Goal: Find specific page/section: Find specific page/section

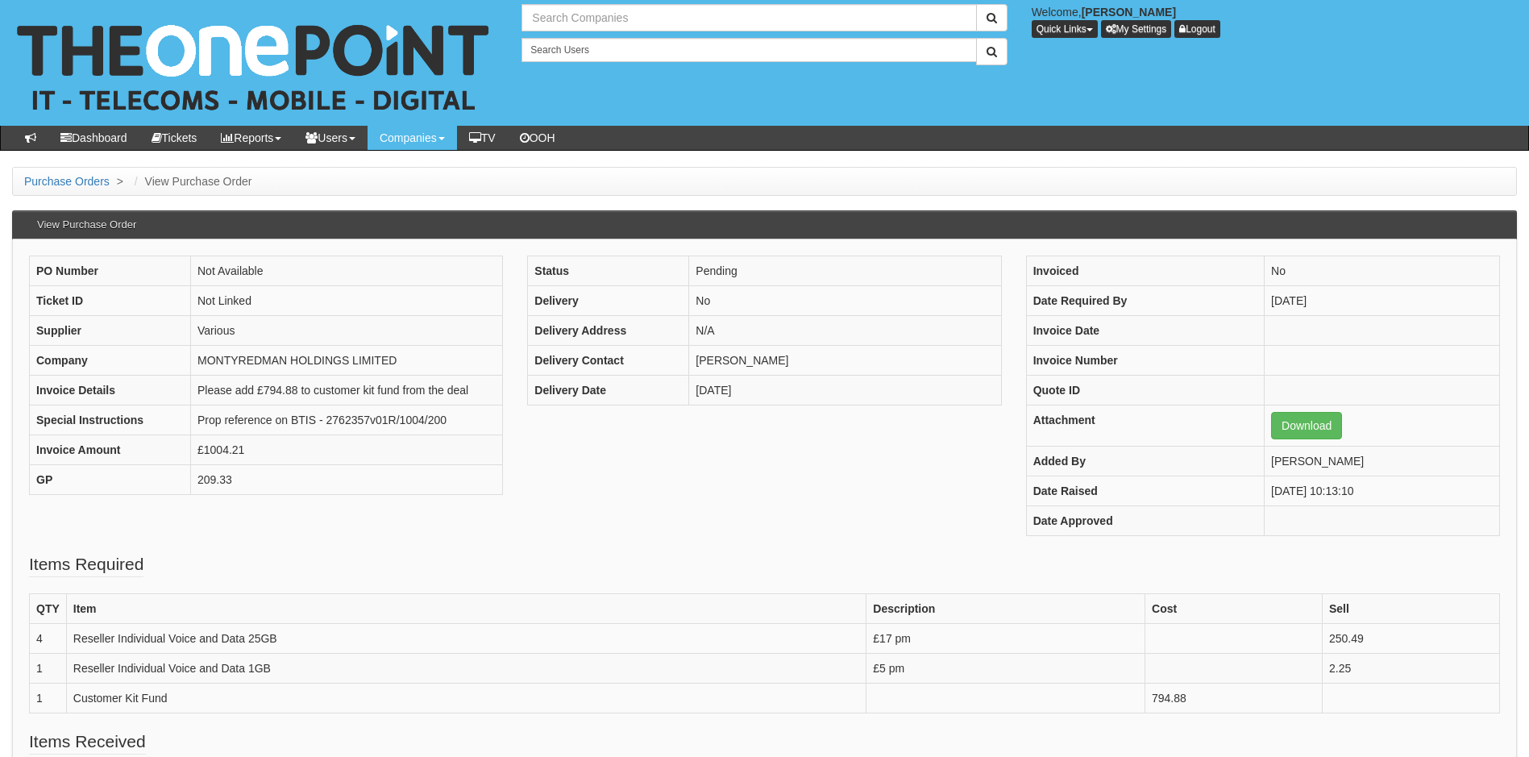
click at [586, 17] on input "text" at bounding box center [748, 17] width 454 height 27
click at [535, 16] on input "jb sports" at bounding box center [748, 17] width 454 height 27
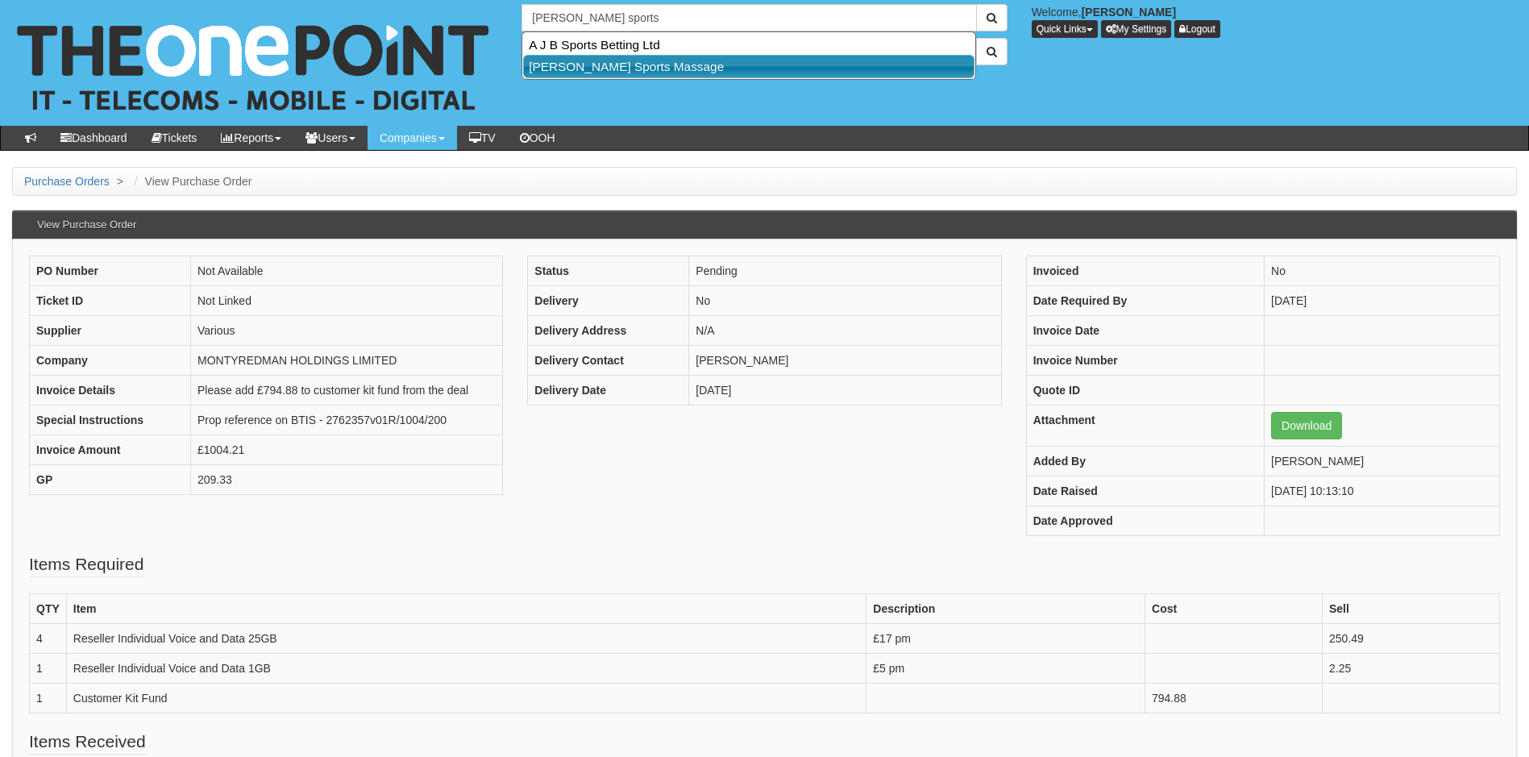
click at [578, 68] on link "[PERSON_NAME] Sports Massage" at bounding box center [748, 66] width 451 height 23
type input "[PERSON_NAME] Sports Massage"
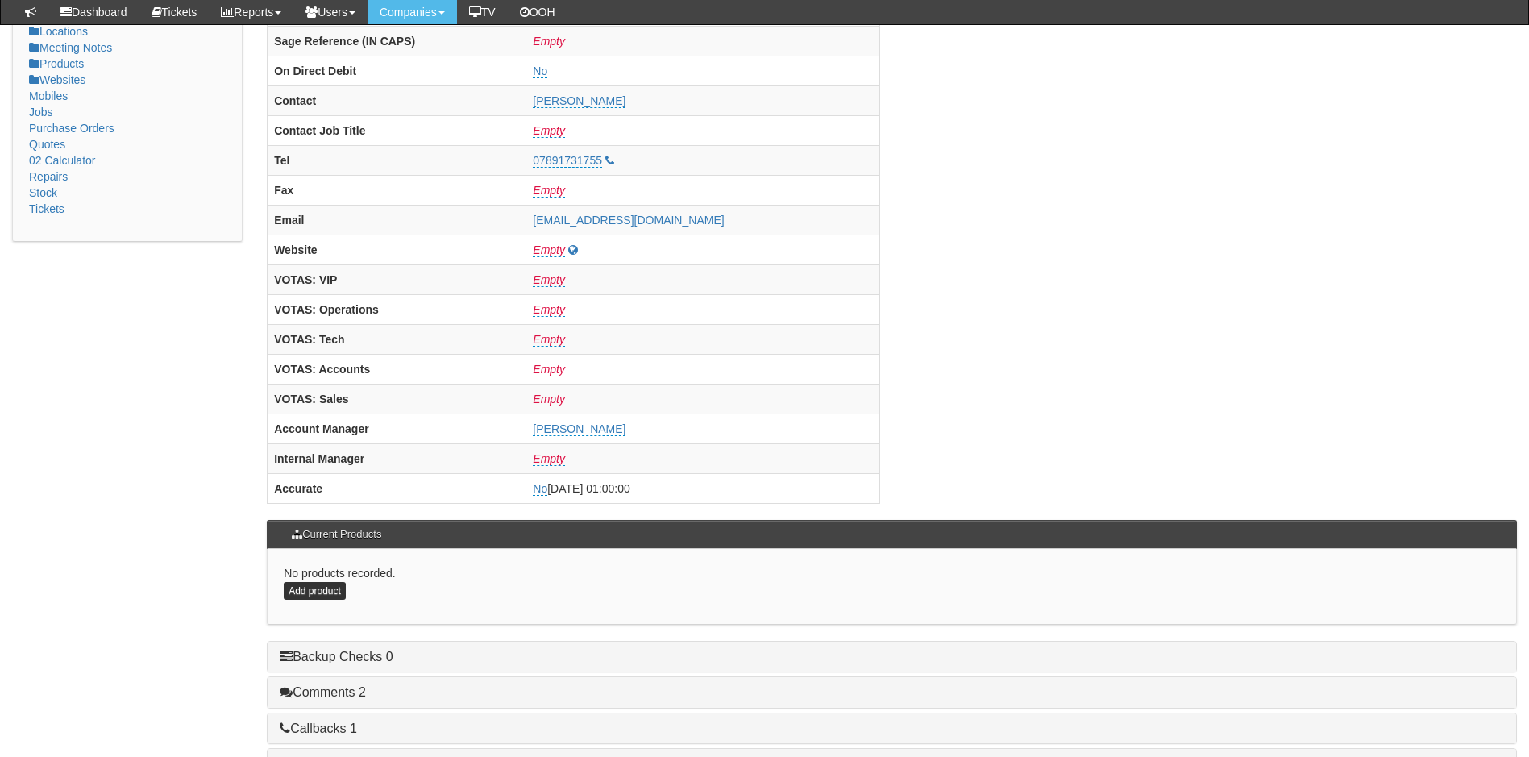
scroll to position [645, 0]
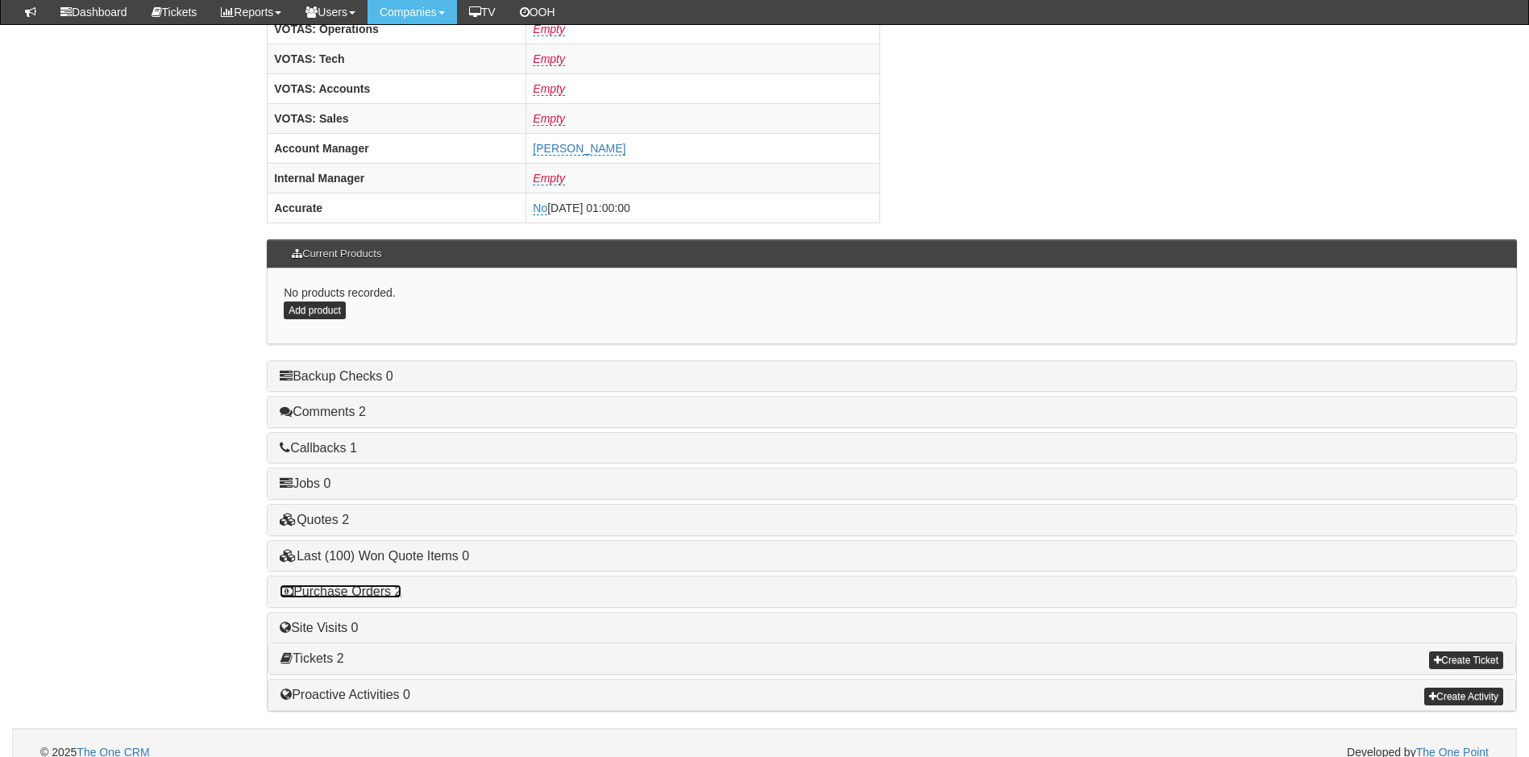
click at [357, 589] on link "Purchase Orders 2" at bounding box center [341, 591] width 122 height 14
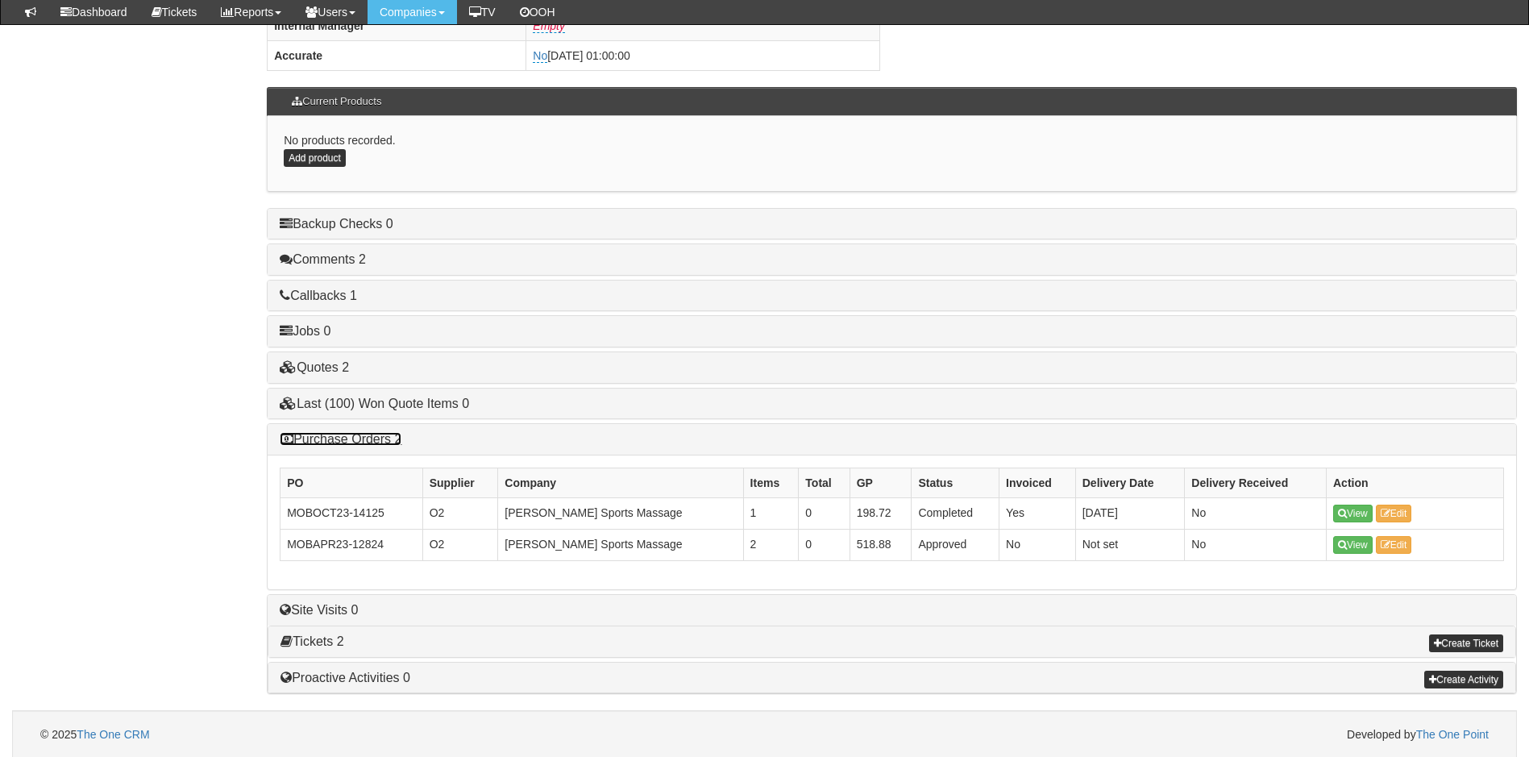
scroll to position [799, 0]
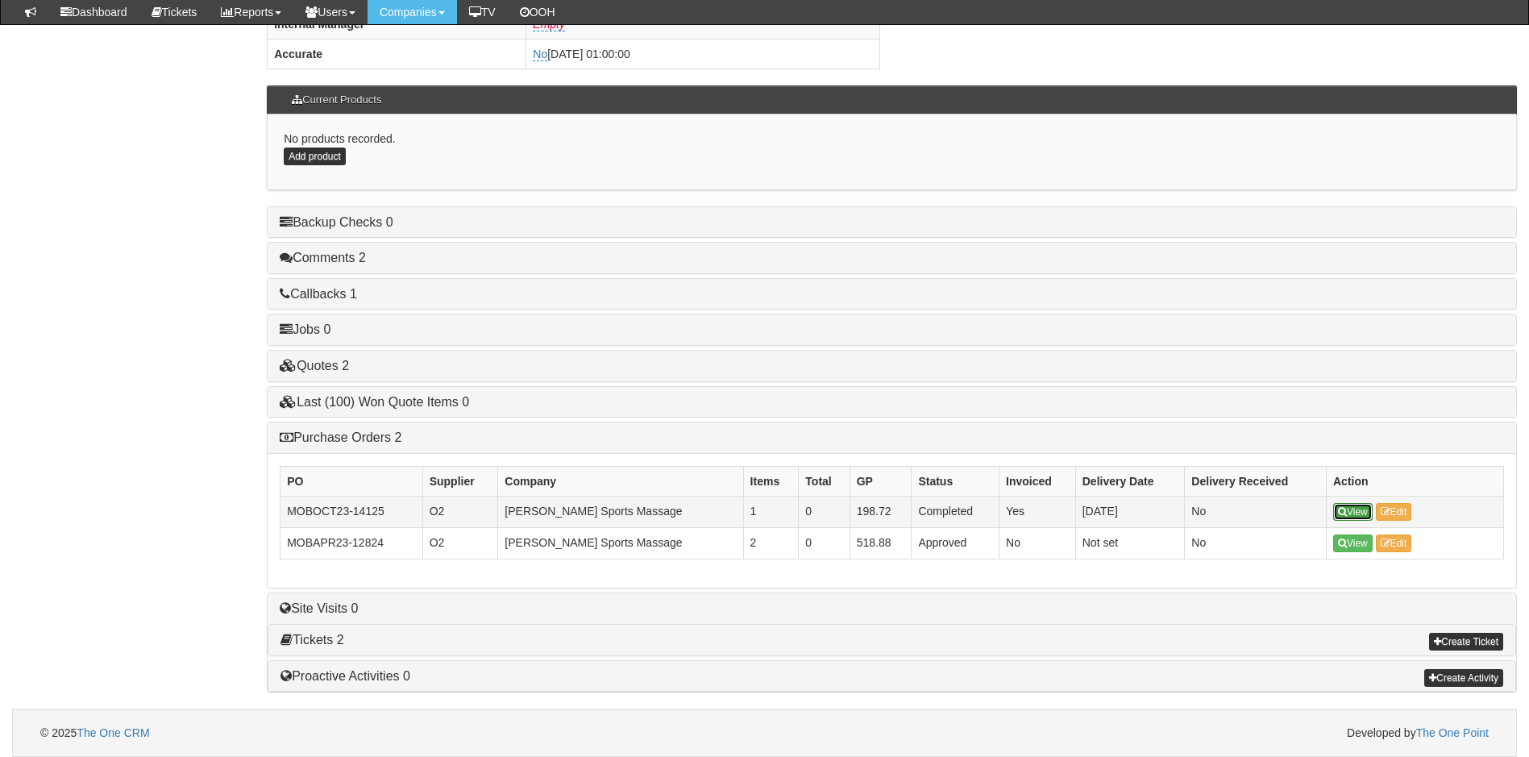
click at [1351, 511] on link "View" at bounding box center [1352, 512] width 39 height 18
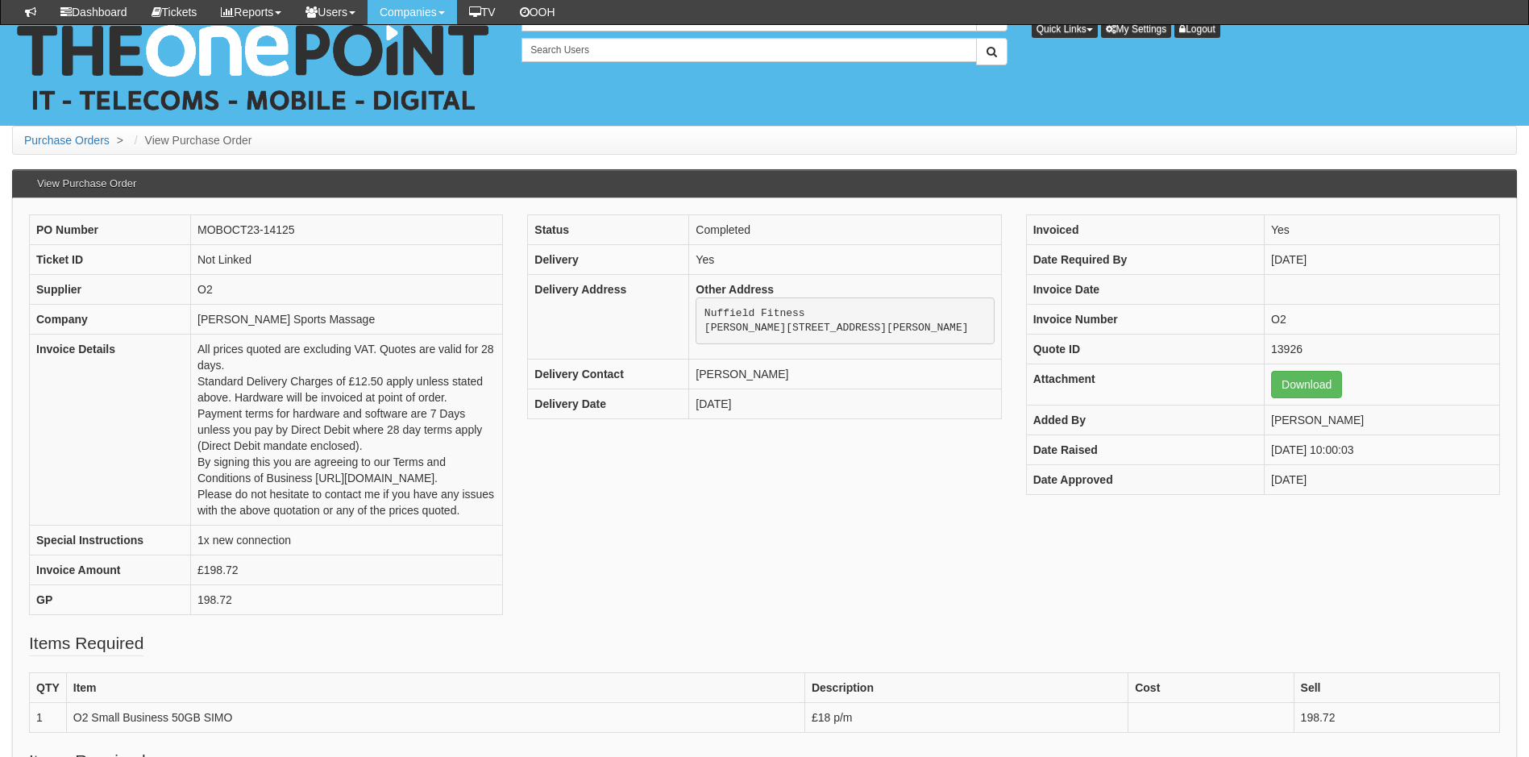
scroll to position [356, 0]
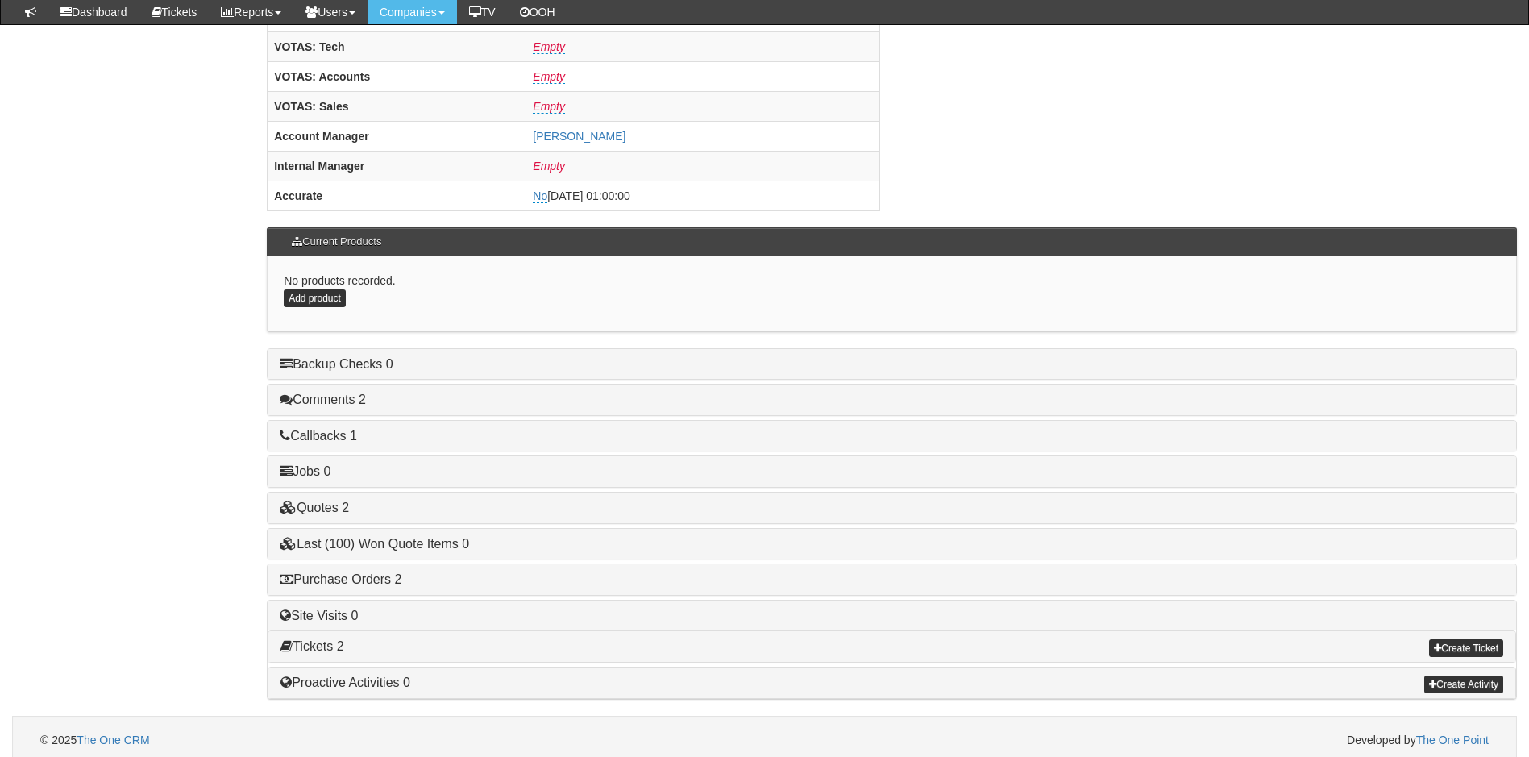
scroll to position [664, 0]
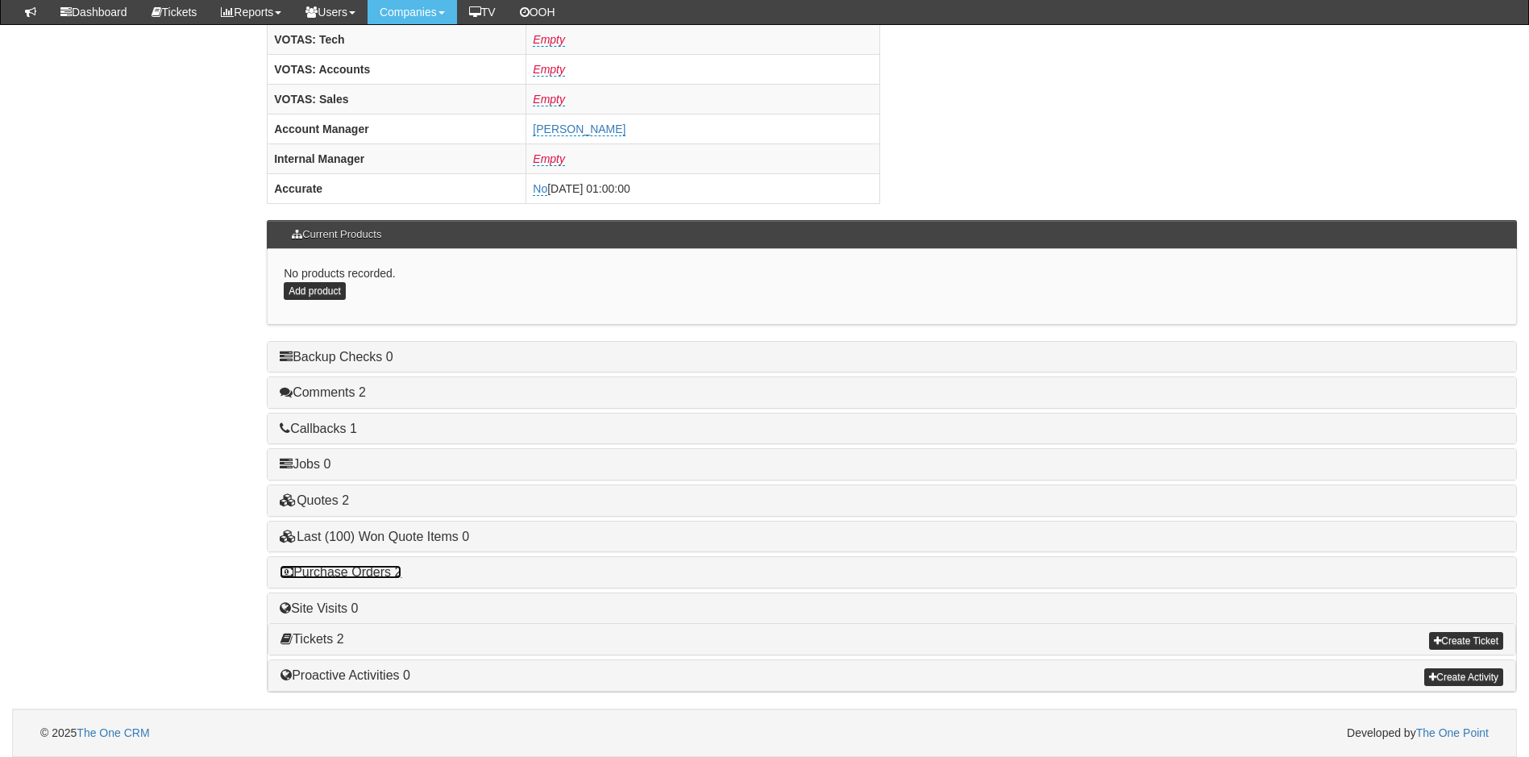
click at [358, 573] on link "Purchase Orders 2" at bounding box center [341, 572] width 122 height 14
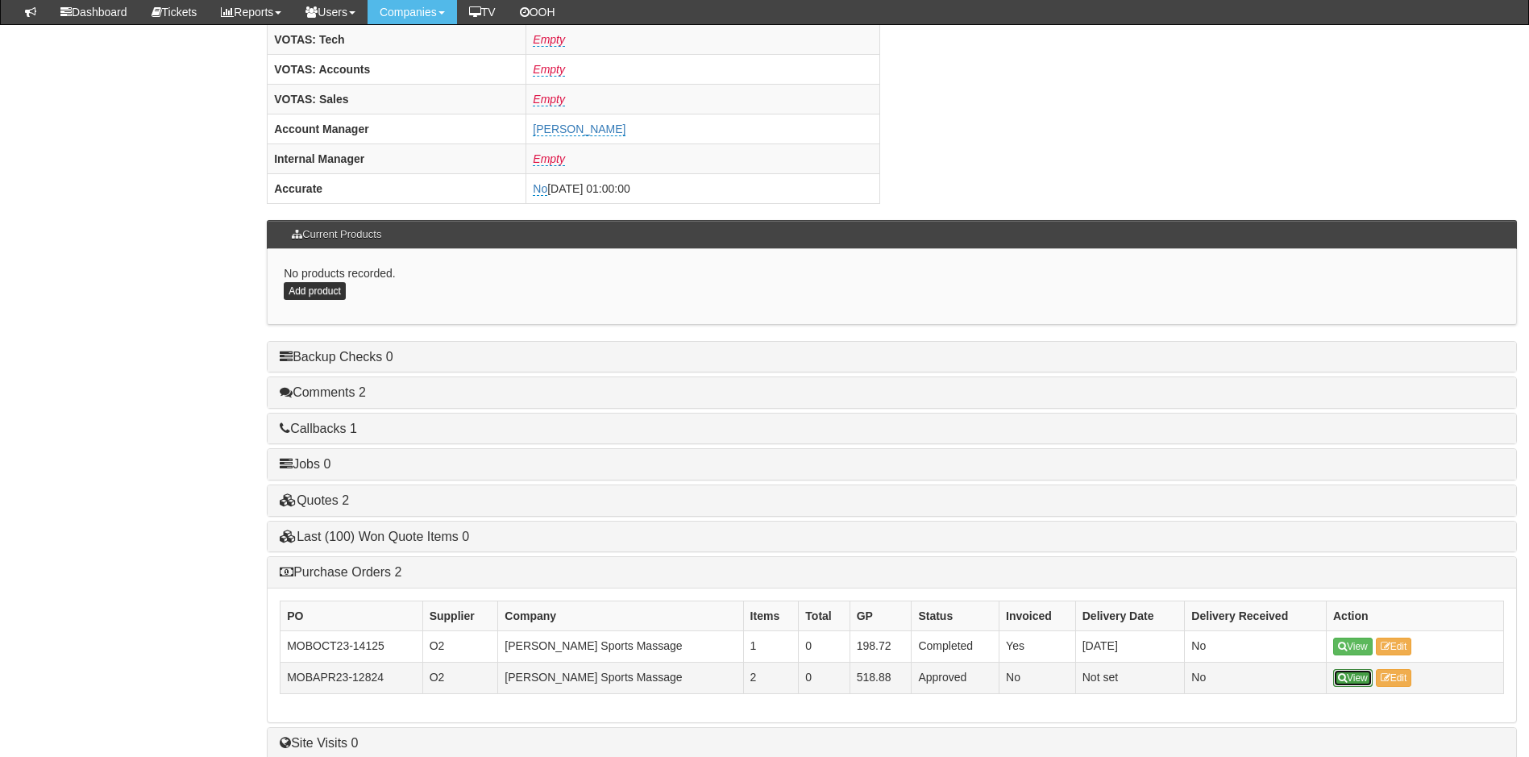
click at [1356, 679] on link "View" at bounding box center [1352, 678] width 39 height 18
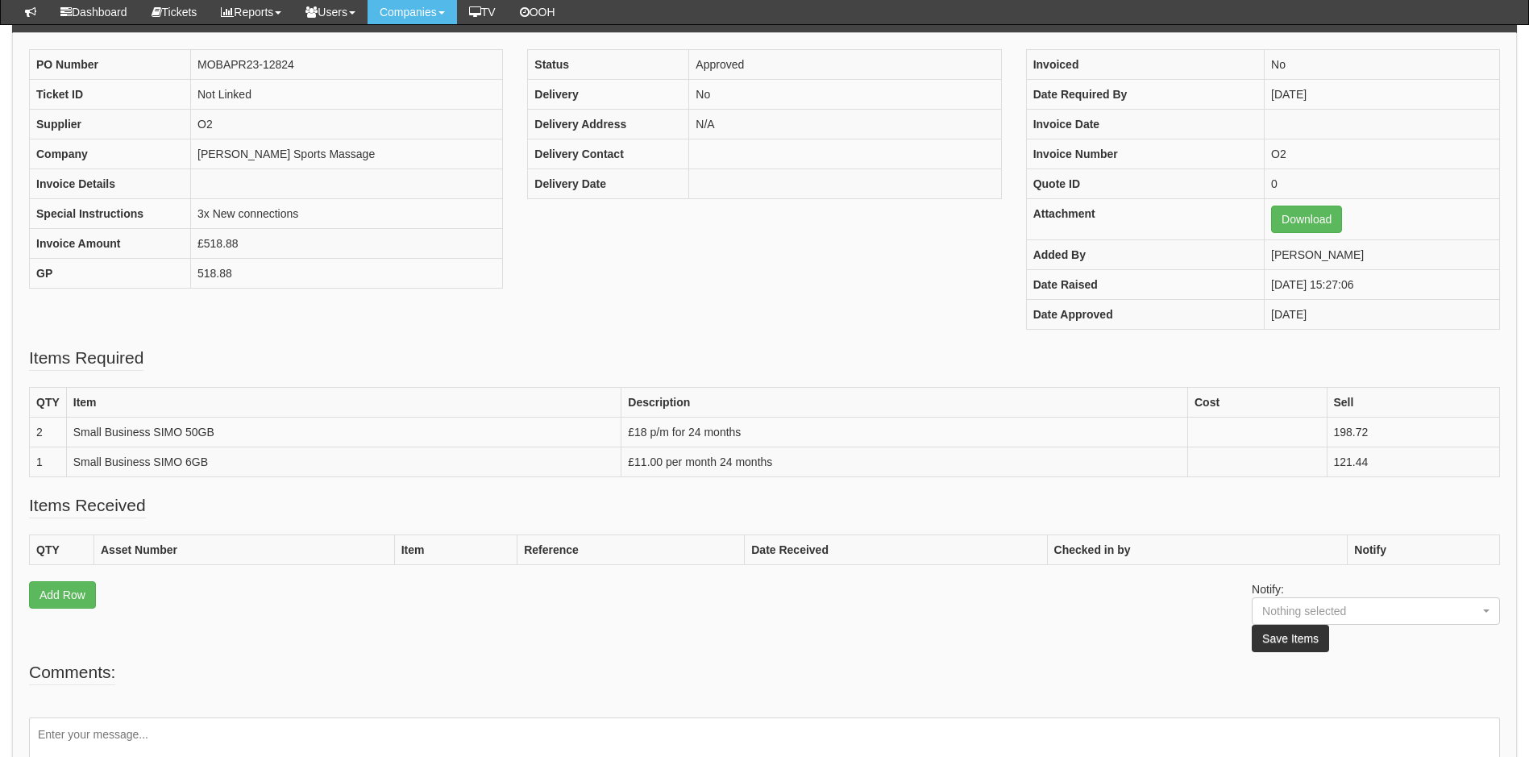
scroll to position [293, 0]
